Goal: Navigation & Orientation: Locate item on page

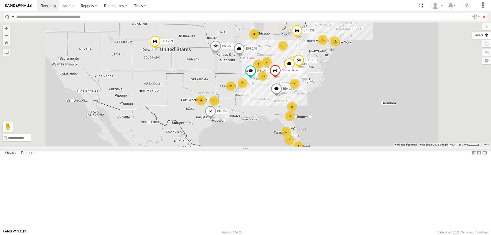
click at [486, 37] on label at bounding box center [482, 35] width 19 height 7
click at [0, 0] on span "Basemaps" at bounding box center [0, 0] width 0 height 0
click at [0, 0] on span "Satellite + Roadmap" at bounding box center [0, 0] width 0 height 0
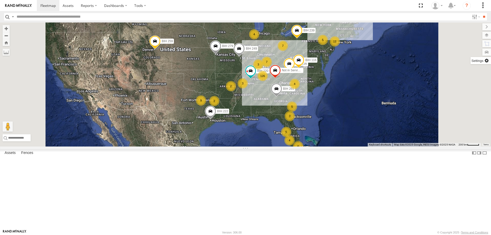
click at [471, 59] on label at bounding box center [481, 60] width 20 height 7
click at [0, 0] on span "Show Mouse Coordinates" at bounding box center [0, 0] width 0 height 0
click at [474, 29] on label at bounding box center [482, 26] width 17 height 7
click at [215, 5] on section at bounding box center [263, 5] width 453 height 11
click at [233, 5] on section at bounding box center [263, 5] width 453 height 11
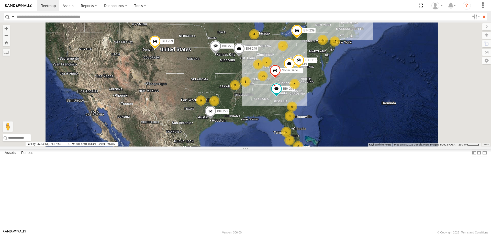
click at [220, 7] on section at bounding box center [263, 5] width 453 height 11
click at [211, 2] on section at bounding box center [263, 5] width 453 height 11
click at [234, 3] on section at bounding box center [263, 5] width 453 height 11
